Goal: Task Accomplishment & Management: Use online tool/utility

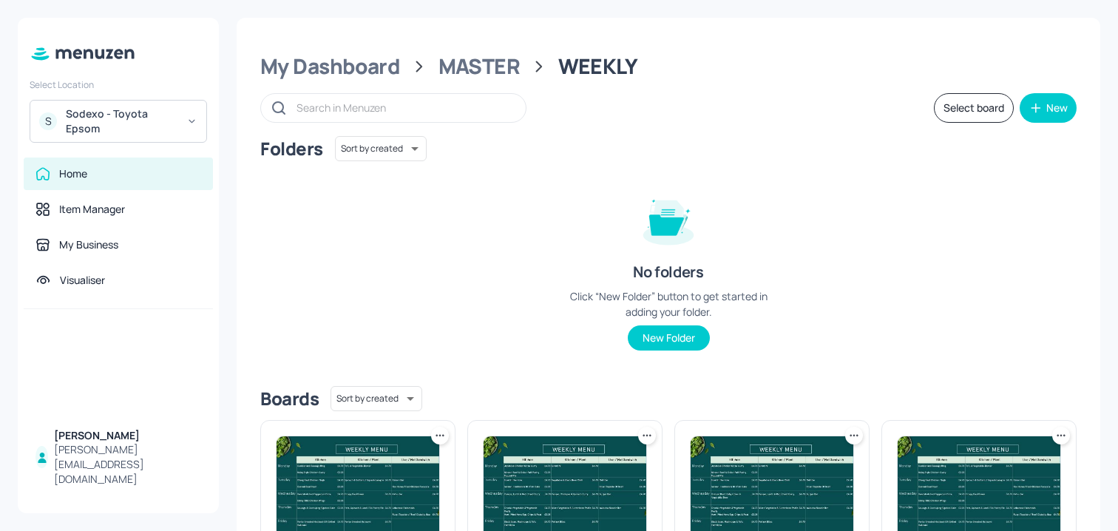
click at [135, 118] on div "Sodexo - Toyota Epsom" at bounding box center [122, 121] width 112 height 30
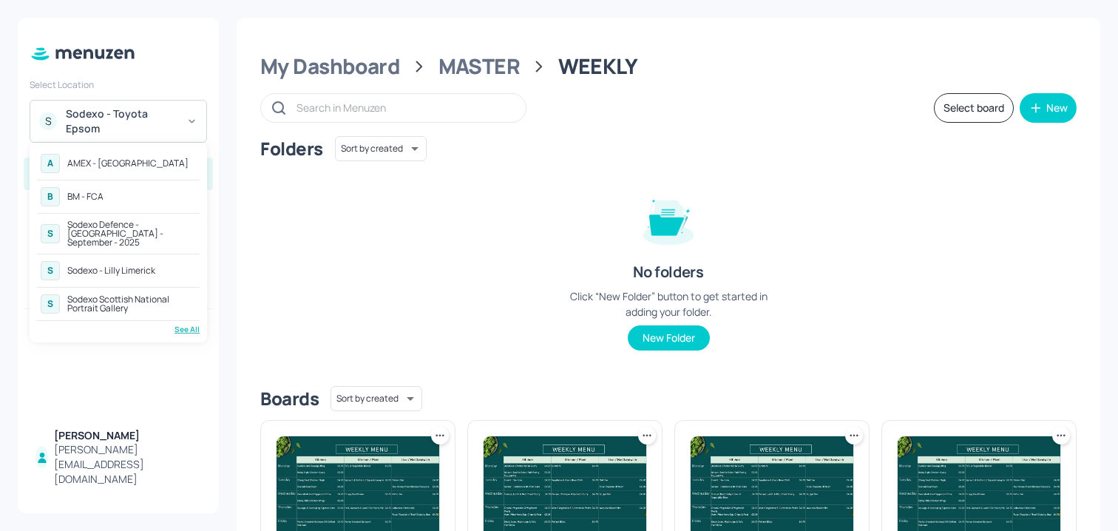
click at [129, 234] on div "Sodexo Defence - [GEOGRAPHIC_DATA] - September - 2025" at bounding box center [131, 233] width 129 height 27
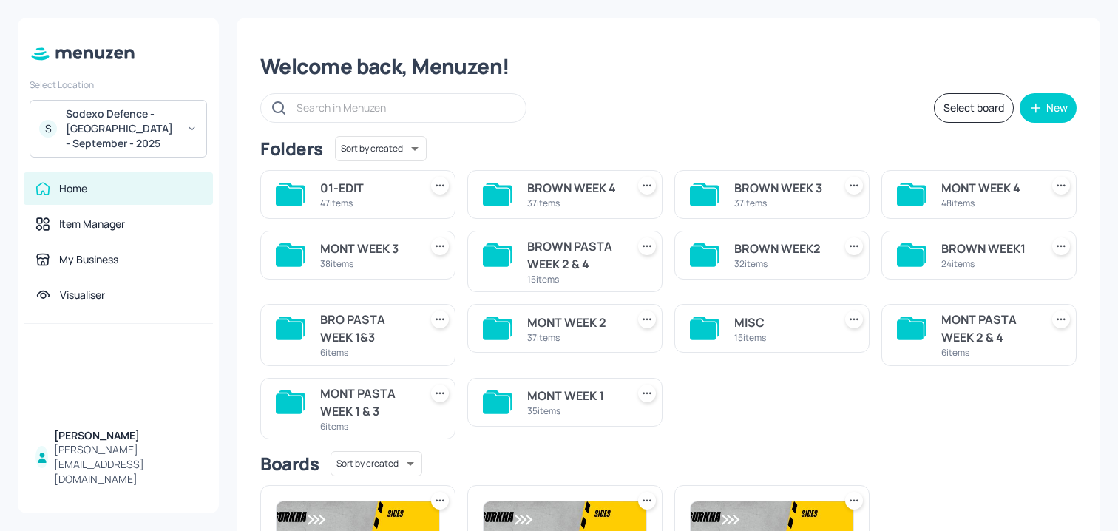
click at [642, 99] on div "Select board New" at bounding box center [668, 108] width 816 height 30
click at [955, 248] on div "BROWN WEEK1" at bounding box center [987, 249] width 93 height 18
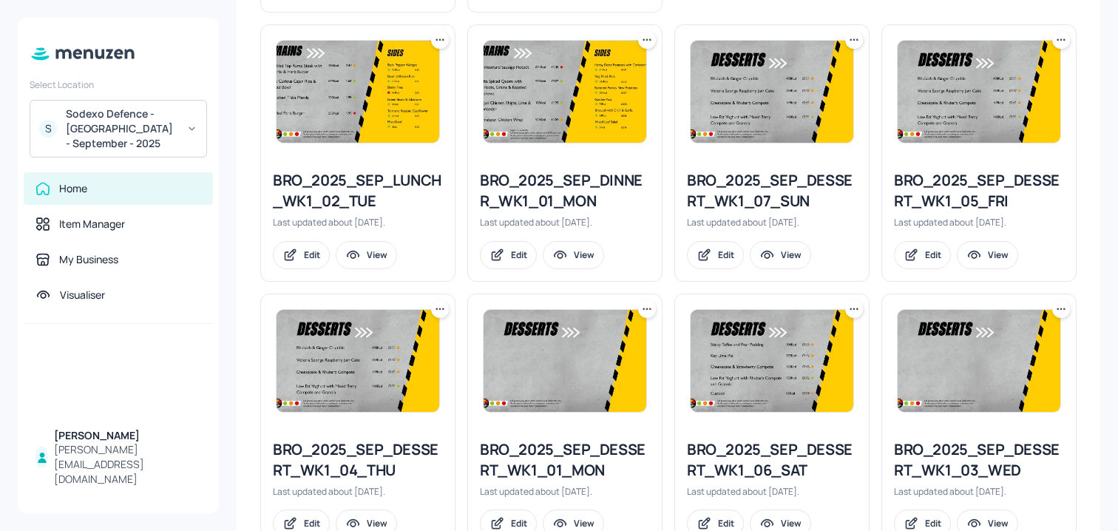
scroll to position [620, 0]
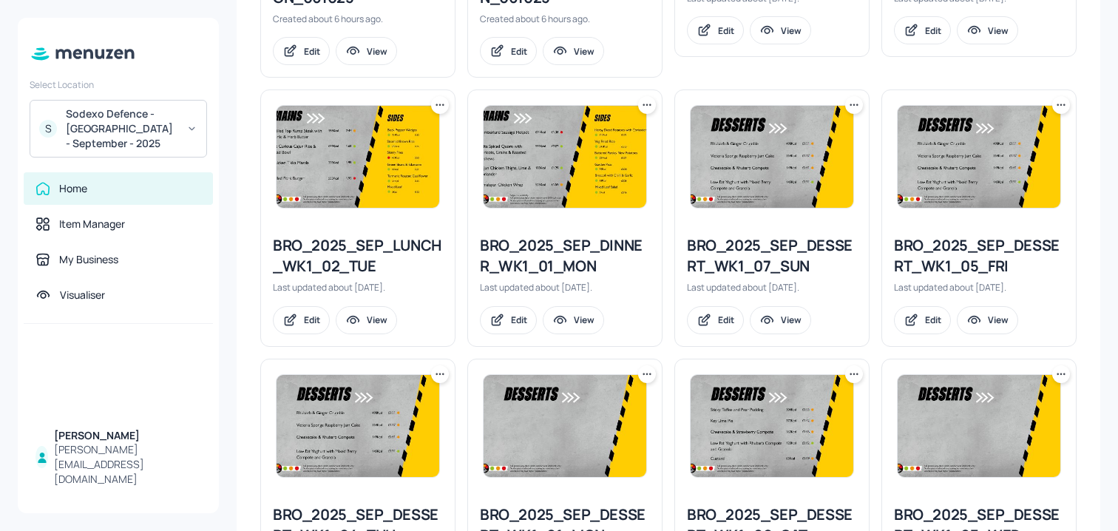
click at [650, 99] on icon at bounding box center [647, 105] width 15 height 15
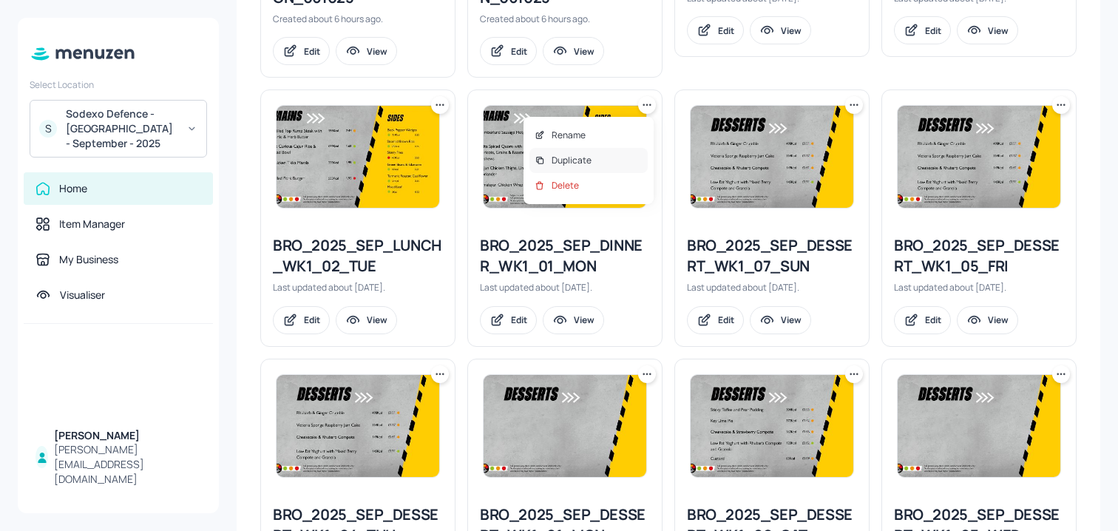
click at [600, 152] on div "Duplicate" at bounding box center [589, 160] width 118 height 25
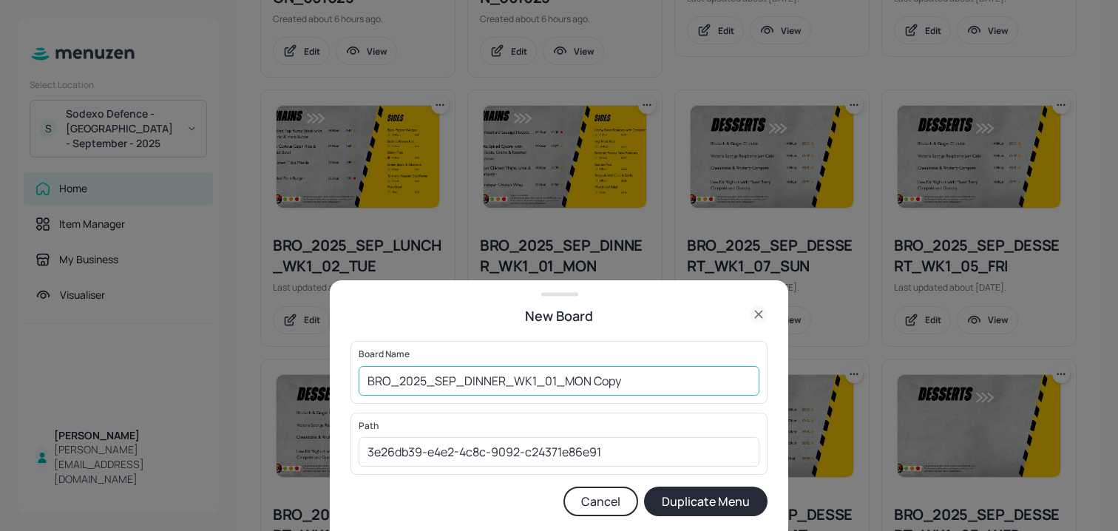
click at [363, 386] on input "BRO_2025_SEP_DINNER_WK1_01_MON Copy" at bounding box center [559, 381] width 401 height 30
click at [662, 362] on div "Board Name 01ED_BRO_2025_SEP_DINNER_WK1_01_MON Copy ​" at bounding box center [559, 372] width 417 height 62
click at [662, 390] on input "01ED_BRO_2025_SEP_DINNER_WK1_01_MON Copy" at bounding box center [559, 381] width 401 height 30
type input "01ED_BRO_2025_SEP_DINNER_WK1_01_MON_06102"
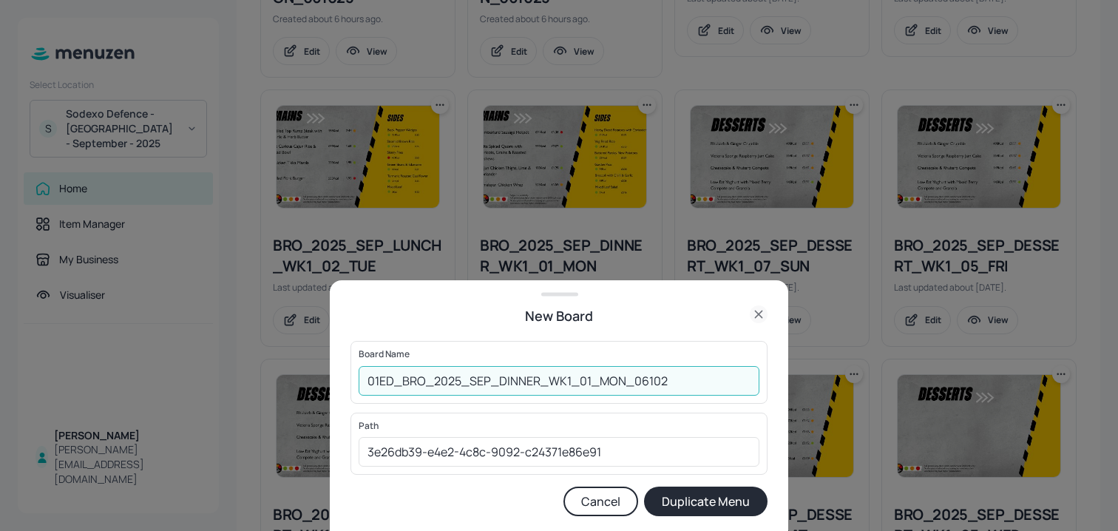
click at [644, 487] on button "Duplicate Menu" at bounding box center [706, 502] width 124 height 30
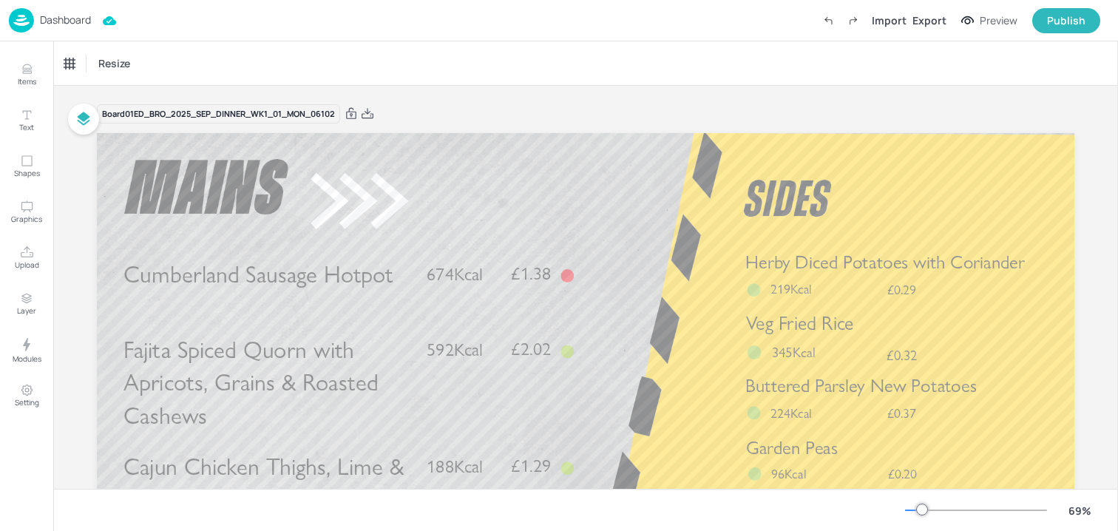
scroll to position [18, 0]
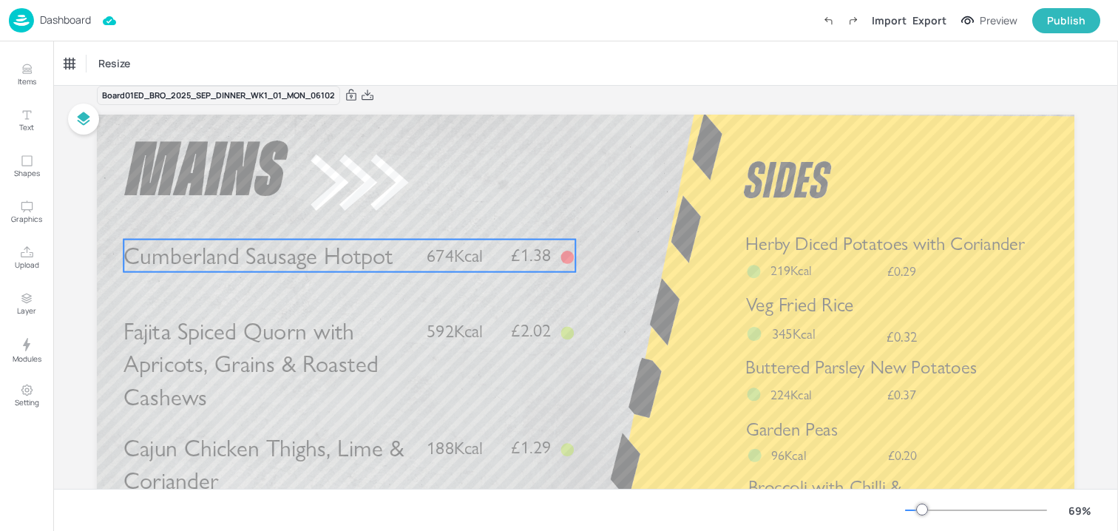
click at [226, 258] on span "Cumberland Sausage Hotpot" at bounding box center [258, 255] width 269 height 29
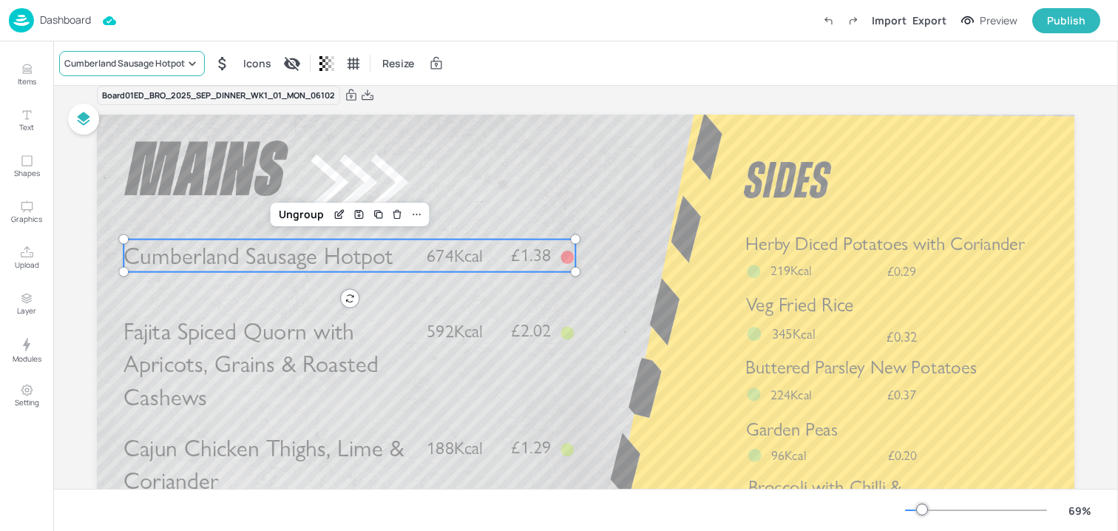
click at [149, 72] on div "Cumberland Sausage Hotpot" at bounding box center [132, 63] width 146 height 25
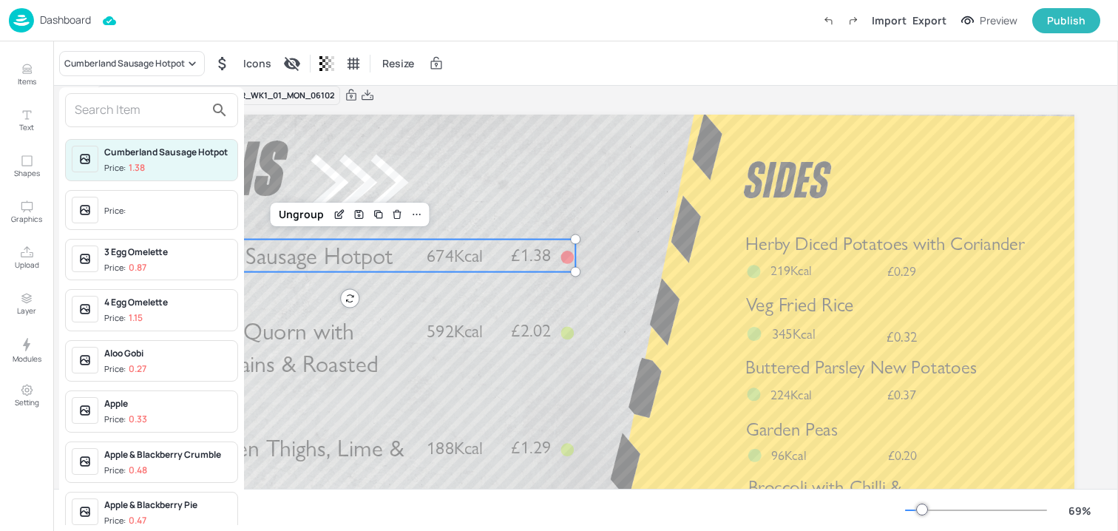
click at [149, 104] on input "text" at bounding box center [140, 110] width 130 height 24
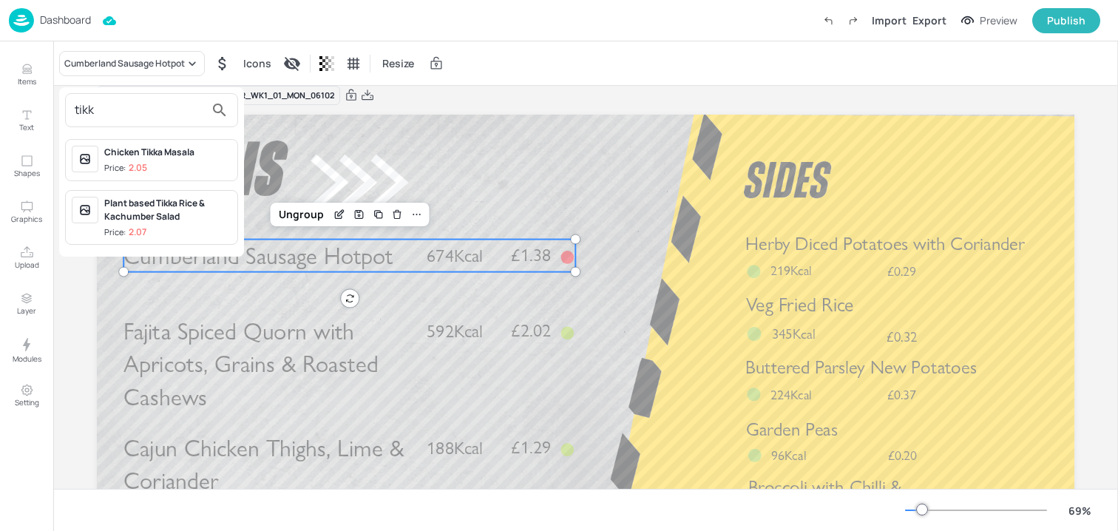
type input "tikk"
click at [162, 144] on div "Chicken Tikka Masala Price: 2.05" at bounding box center [151, 160] width 173 height 42
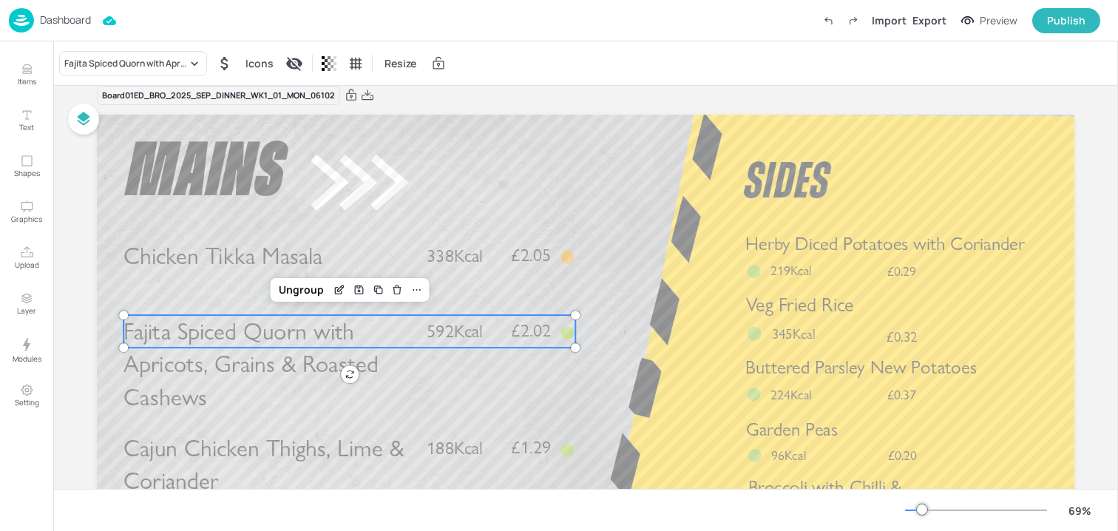
click at [191, 344] on span "Fajita Spiced Quorn with Apricots, Grains & Roasted Cashews" at bounding box center [251, 364] width 254 height 94
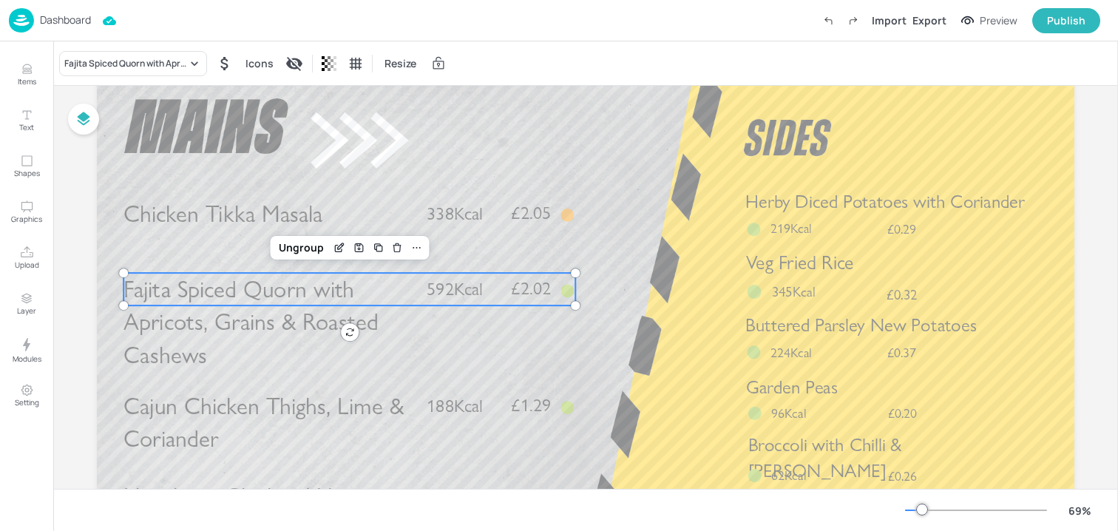
scroll to position [62, 0]
click at [140, 74] on div "Fajita Spiced Quorn with Apricots, Grains & Roasted Cashews" at bounding box center [133, 63] width 148 height 25
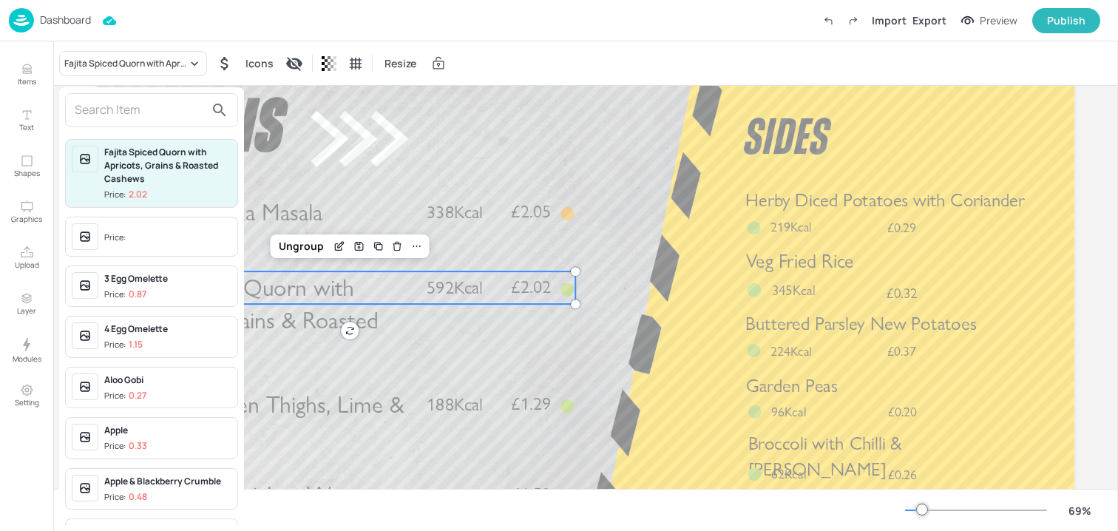
click at [130, 118] on input "text" at bounding box center [140, 110] width 130 height 24
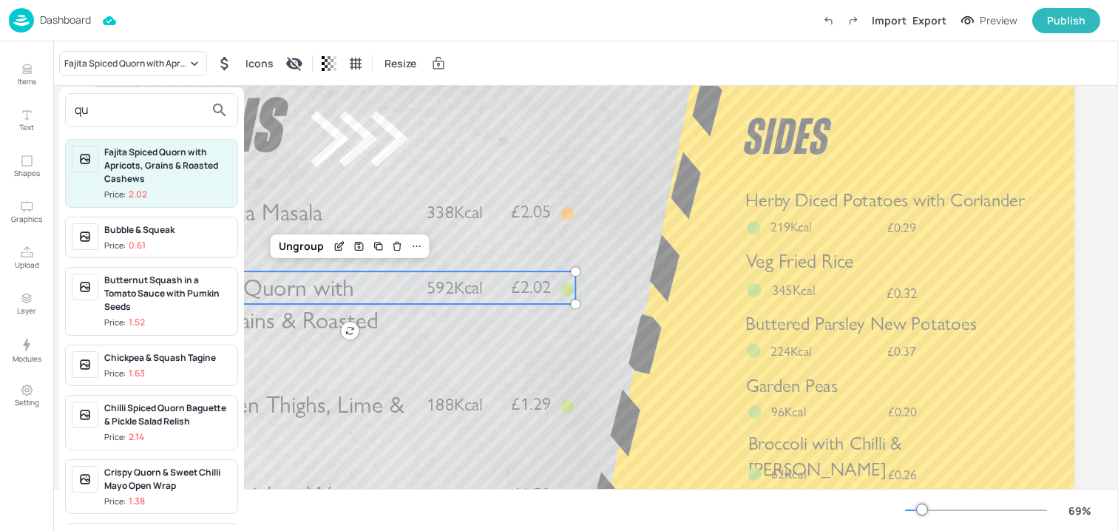
type input "q"
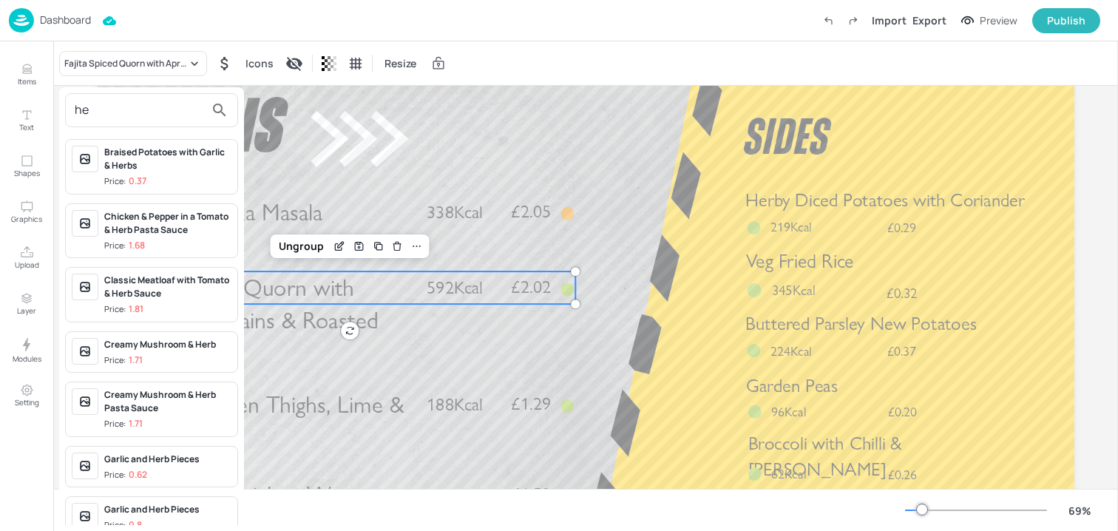
type input "h"
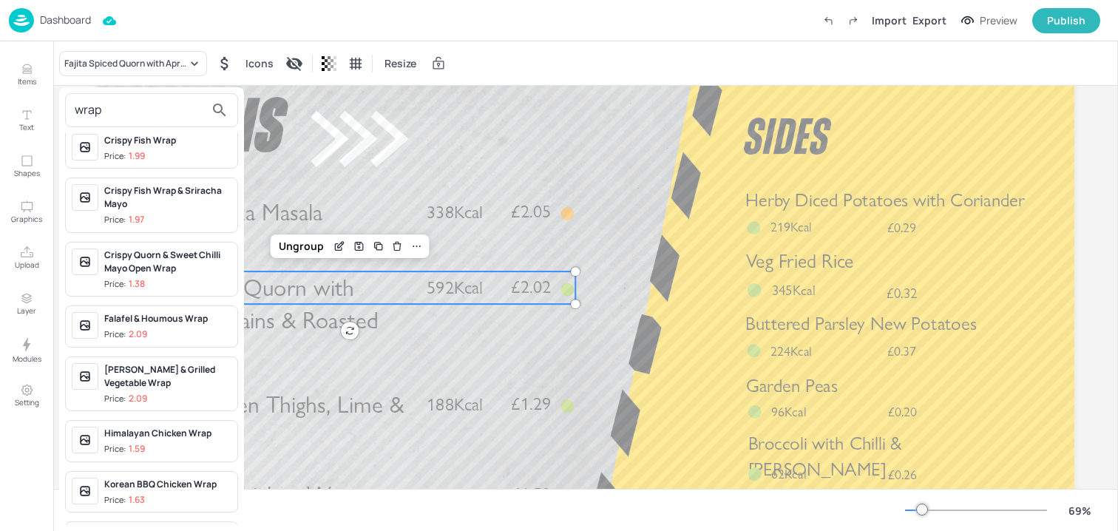
scroll to position [1088, 0]
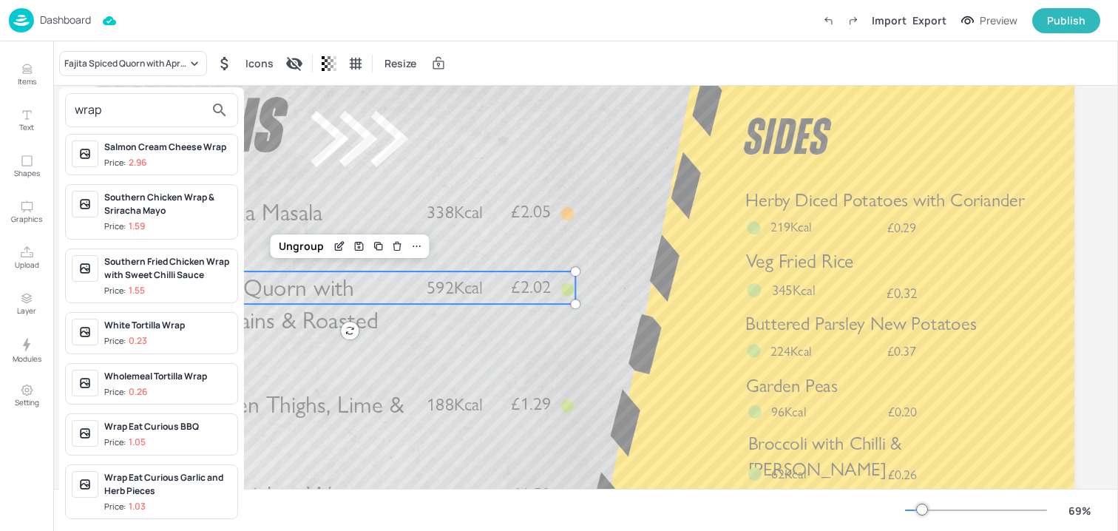
type input "wrap"
click at [157, 484] on div "Wrap Eat Curious Garlic and Herb Pieces" at bounding box center [167, 484] width 127 height 27
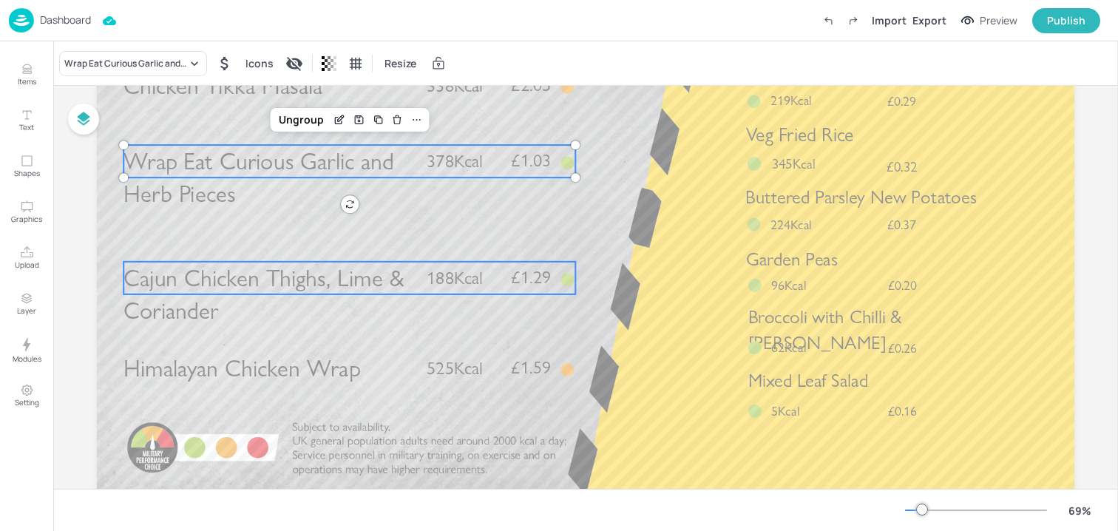
scroll to position [231, 0]
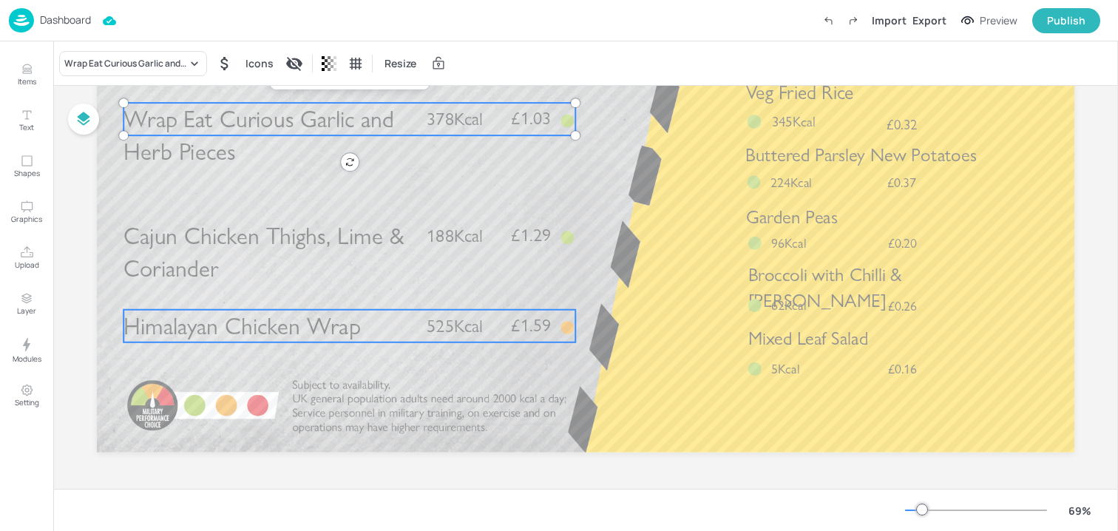
click at [234, 332] on span "Himalayan Chicken Wrap" at bounding box center [242, 326] width 237 height 29
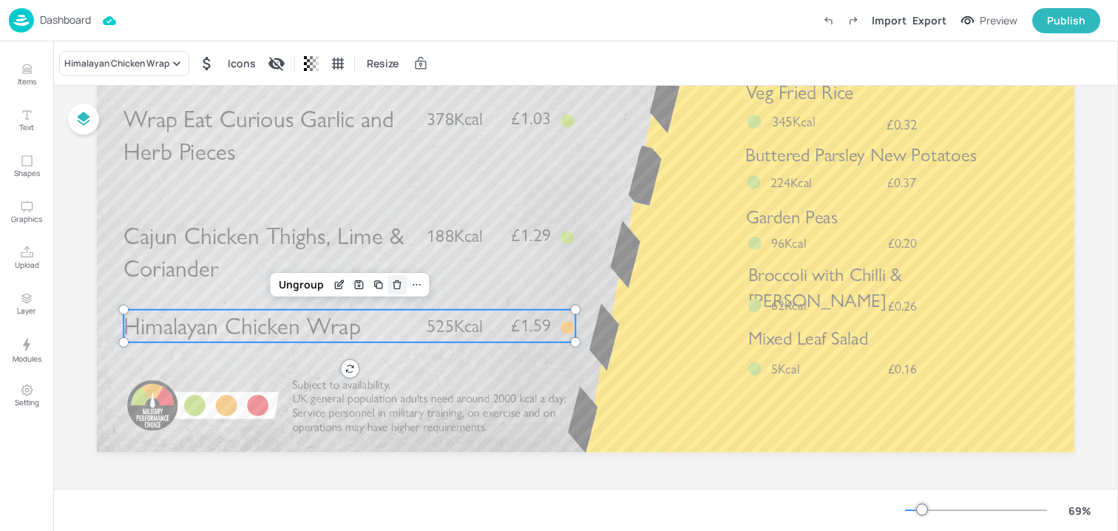
click at [399, 283] on icon "Delete" at bounding box center [397, 285] width 11 height 12
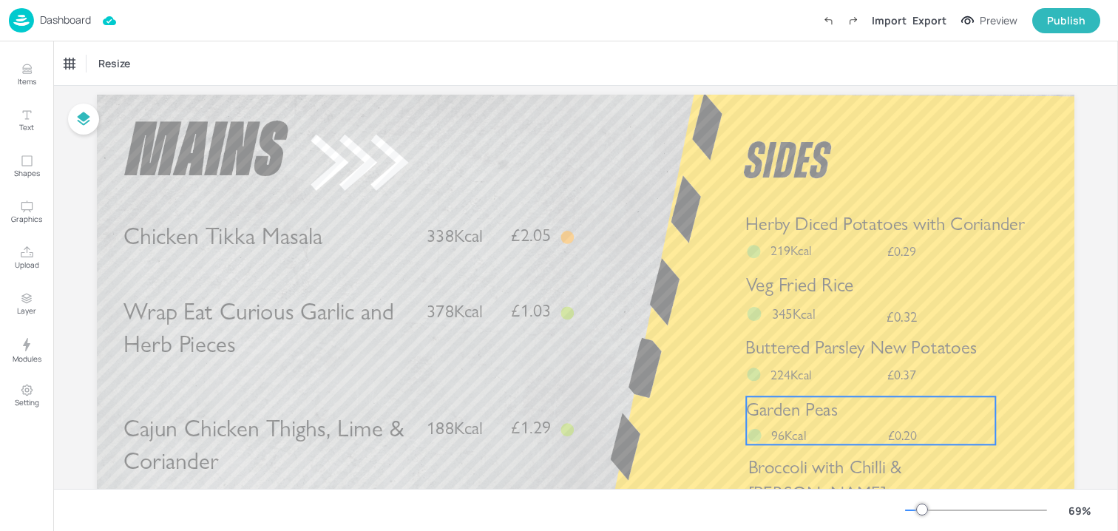
scroll to position [13, 0]
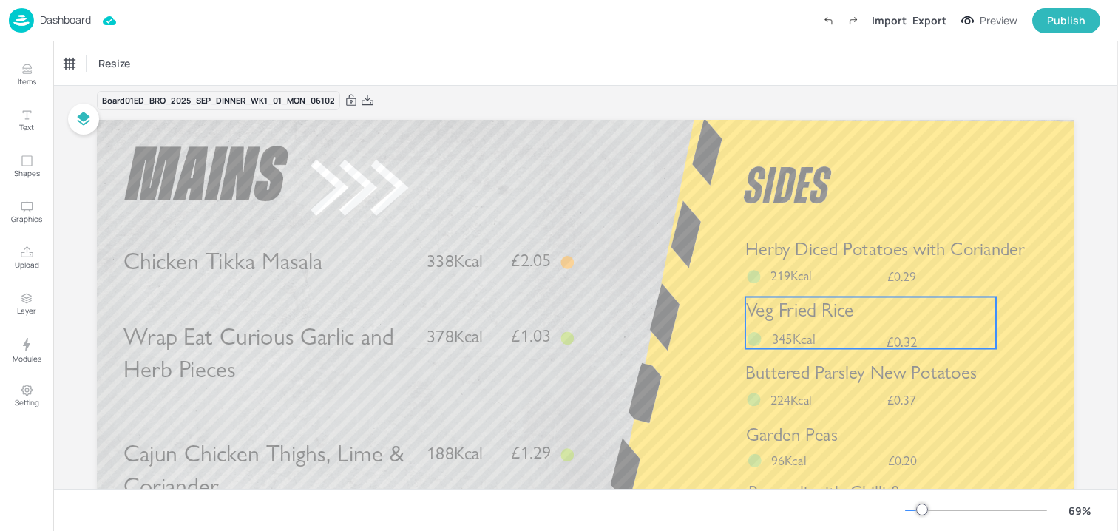
click at [819, 310] on span "Veg Fried Rice" at bounding box center [799, 310] width 107 height 23
click at [112, 61] on div "Veg Fried Rice" at bounding box center [93, 63] width 58 height 13
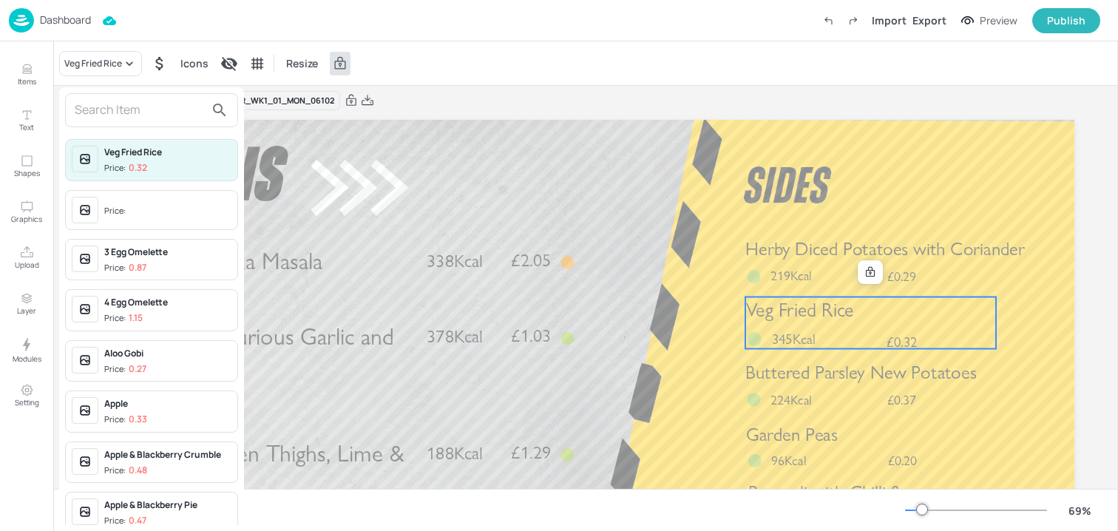
click at [110, 107] on input "text" at bounding box center [140, 110] width 130 height 24
type input "v"
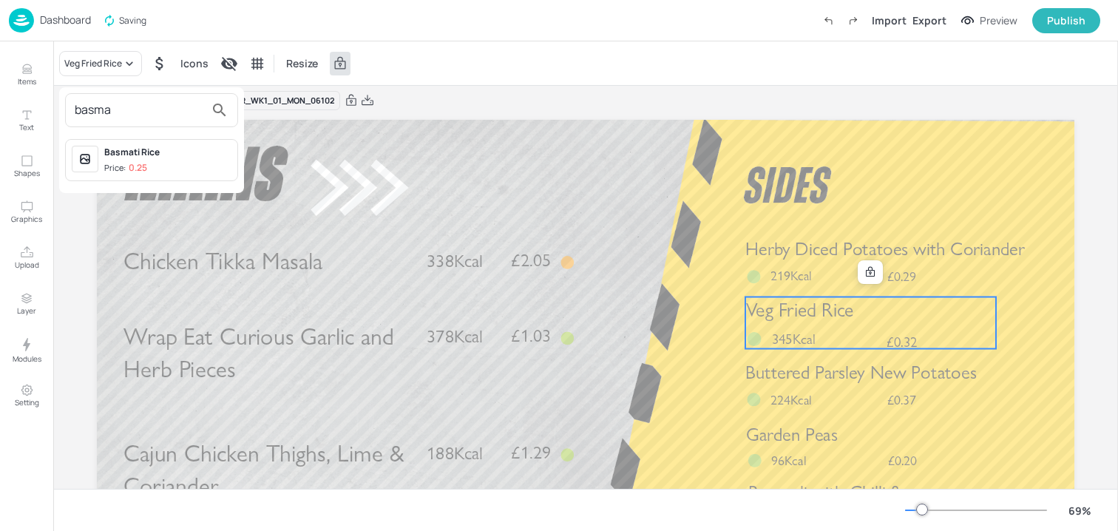
type input "basma"
click at [138, 166] on p "0.25" at bounding box center [138, 168] width 18 height 10
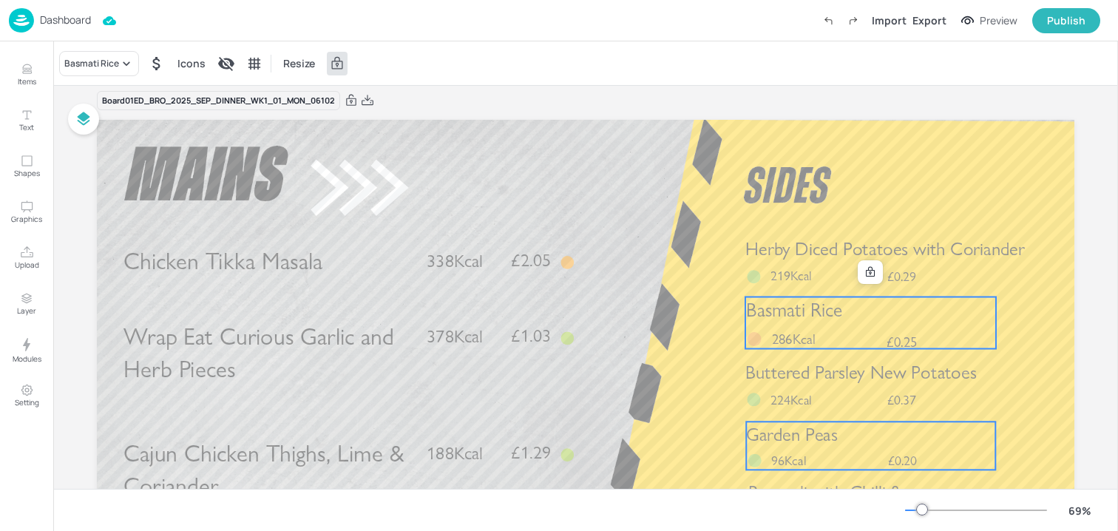
click at [768, 436] on span "Garden Peas" at bounding box center [791, 434] width 91 height 22
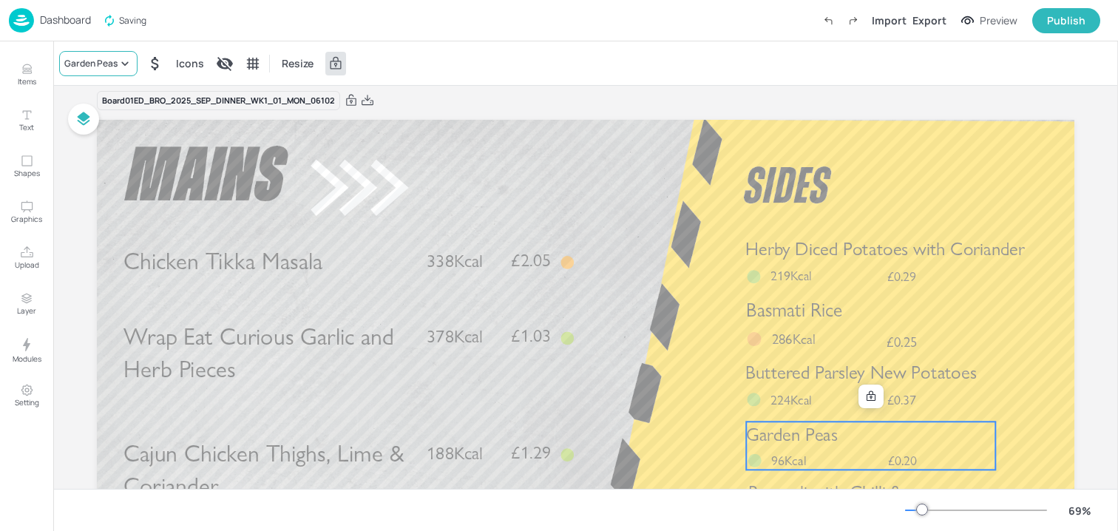
click at [93, 66] on div "Garden Peas" at bounding box center [90, 63] width 53 height 13
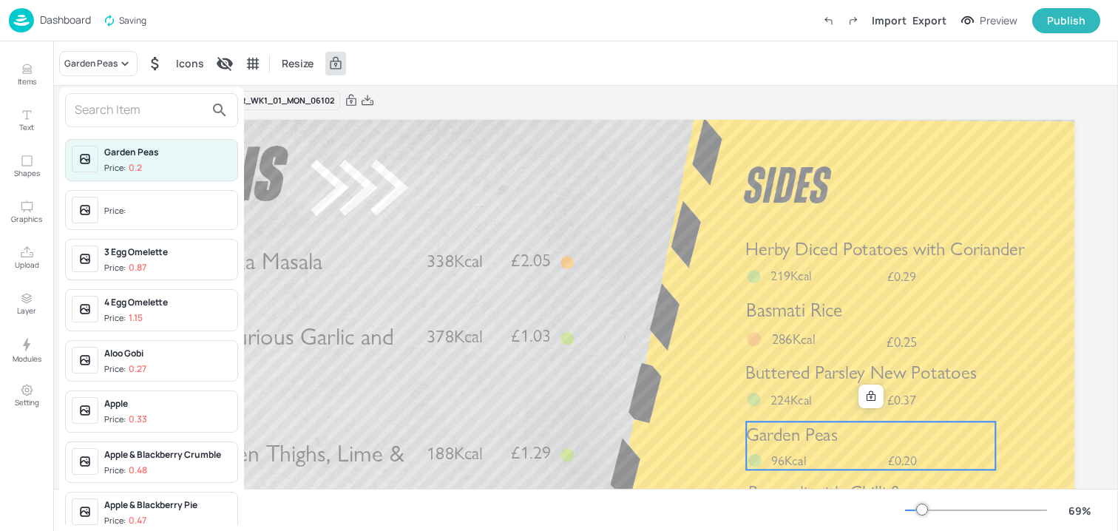
click at [103, 103] on input "text" at bounding box center [140, 110] width 130 height 24
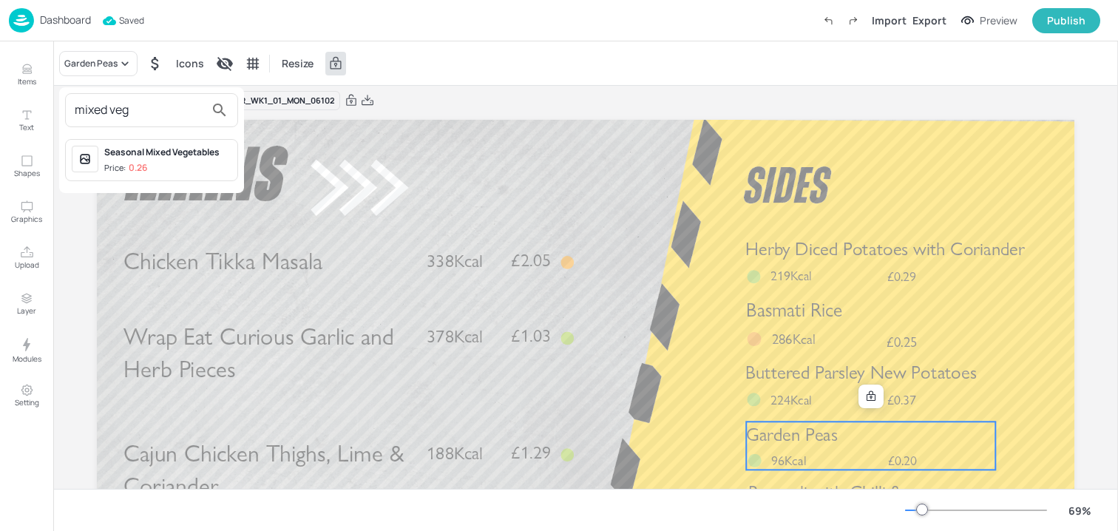
type input "mixed veg"
click at [106, 155] on div "Seasonal Mixed Vegetables" at bounding box center [167, 152] width 127 height 13
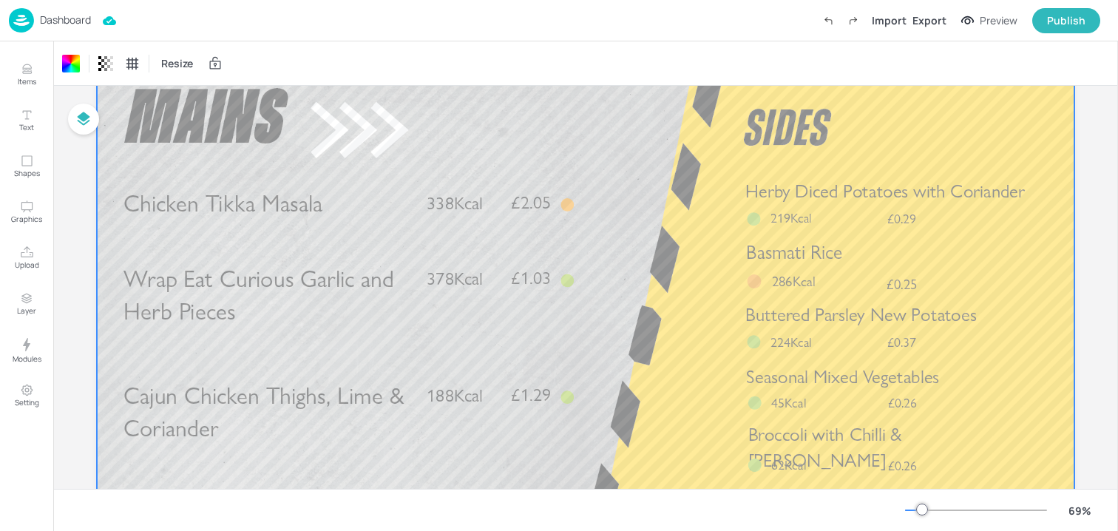
scroll to position [0, 0]
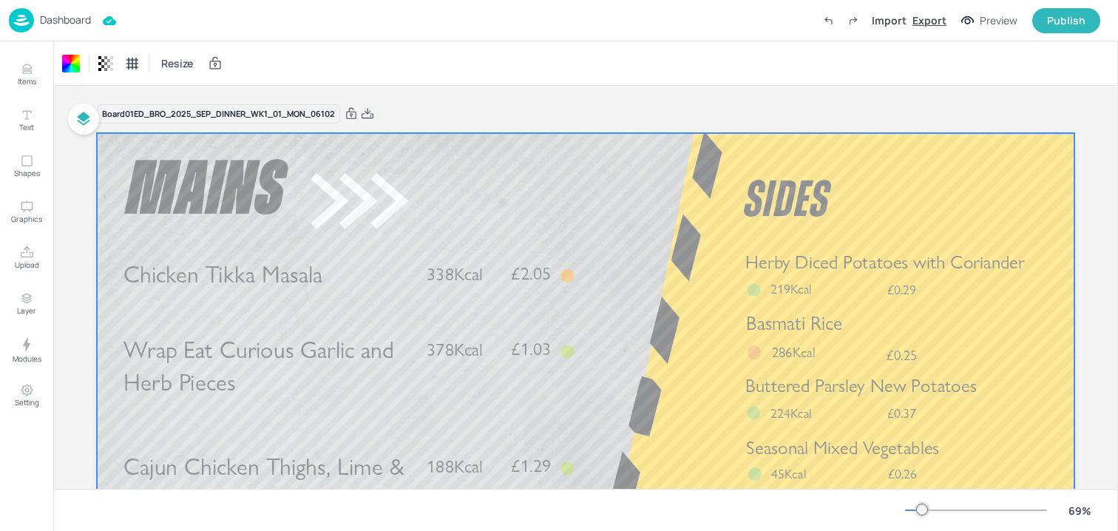
click at [936, 23] on div "Export" at bounding box center [930, 21] width 34 height 16
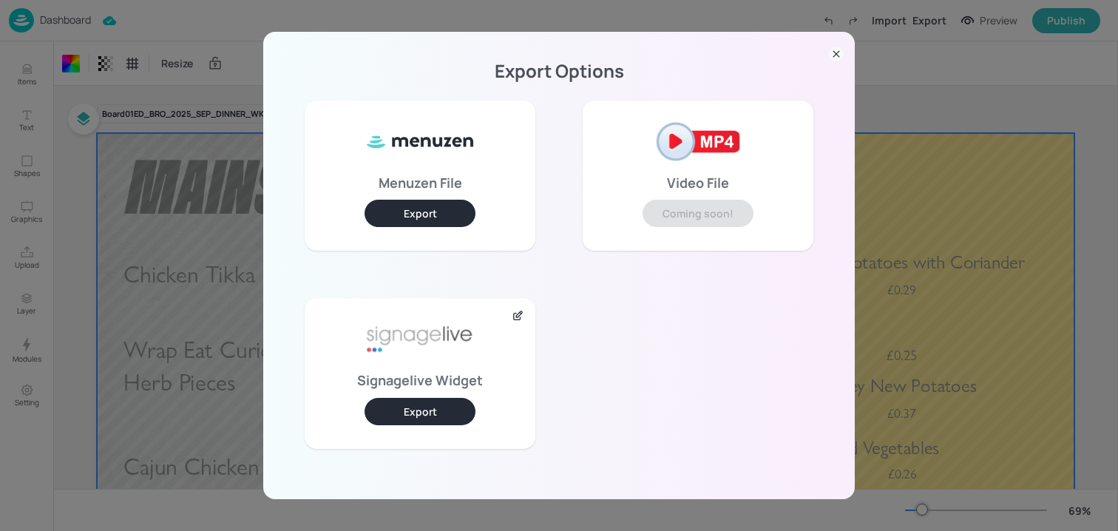
click at [446, 408] on button "Export" at bounding box center [420, 411] width 111 height 27
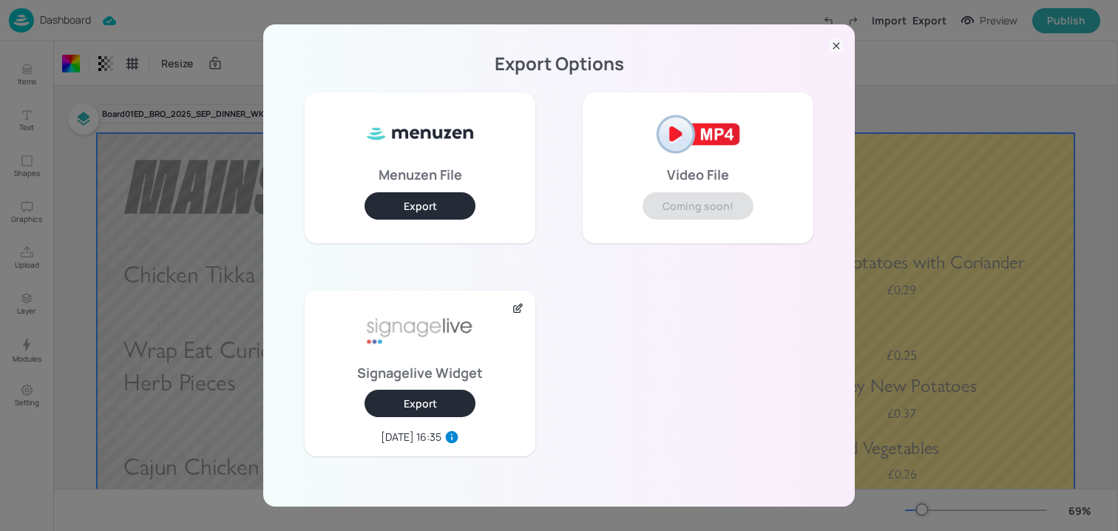
click at [211, 231] on div "Export Options Menuzen File Export Video File Coming soon! Signagelive Widget E…" at bounding box center [559, 265] width 1118 height 531
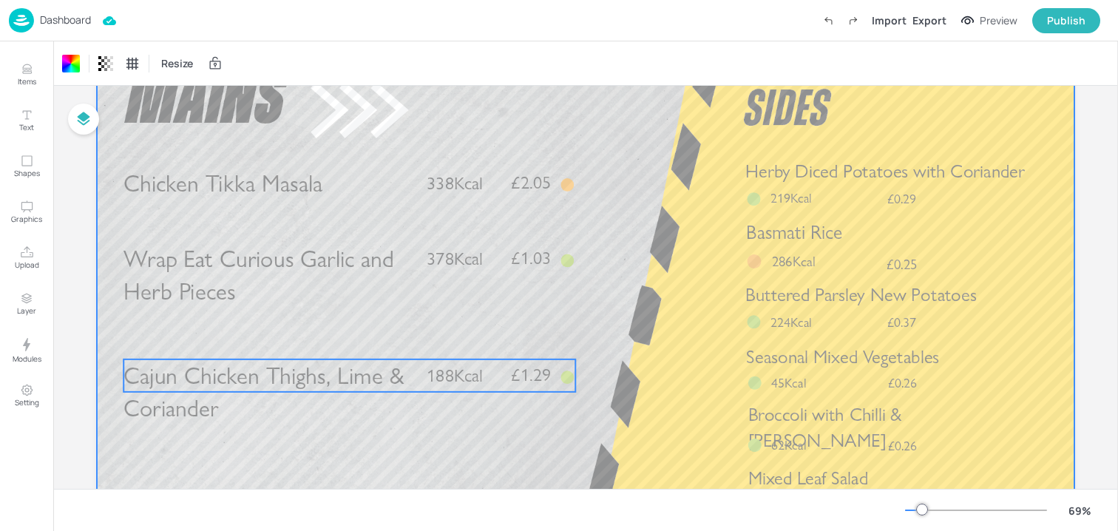
scroll to position [73, 0]
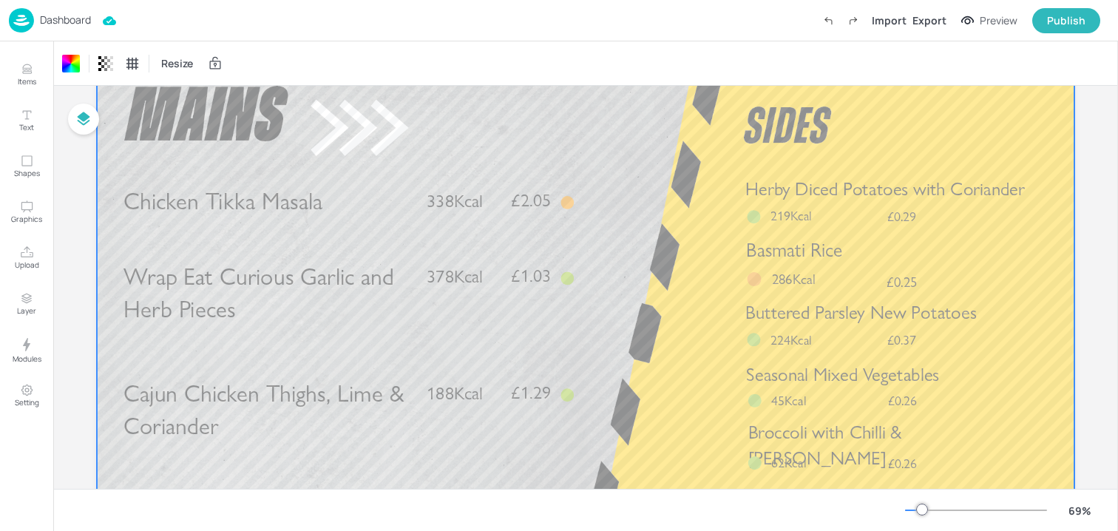
click at [88, 23] on p "Dashboard" at bounding box center [65, 20] width 51 height 10
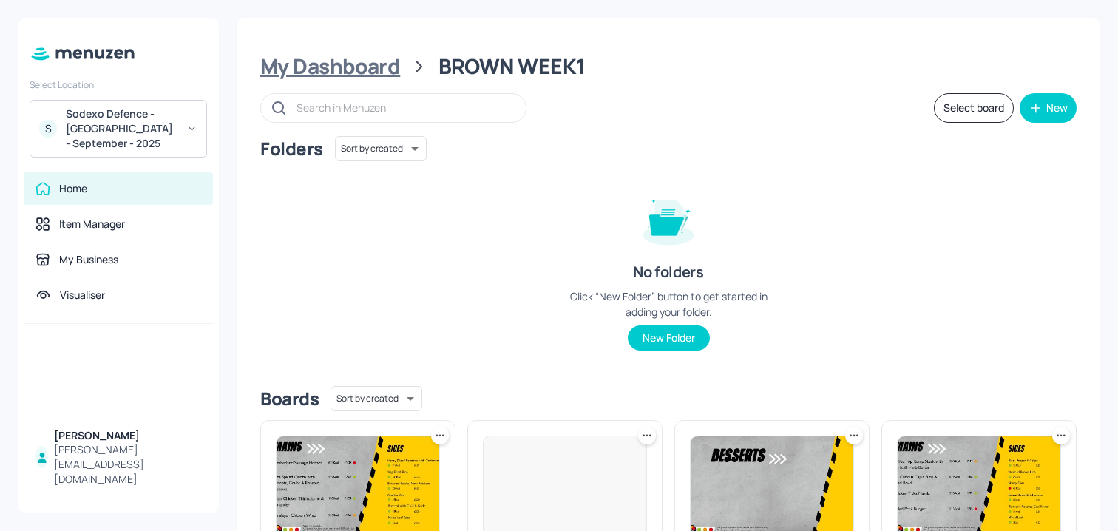
click at [339, 58] on div "My Dashboard" at bounding box center [330, 66] width 140 height 27
